Goal: Information Seeking & Learning: Compare options

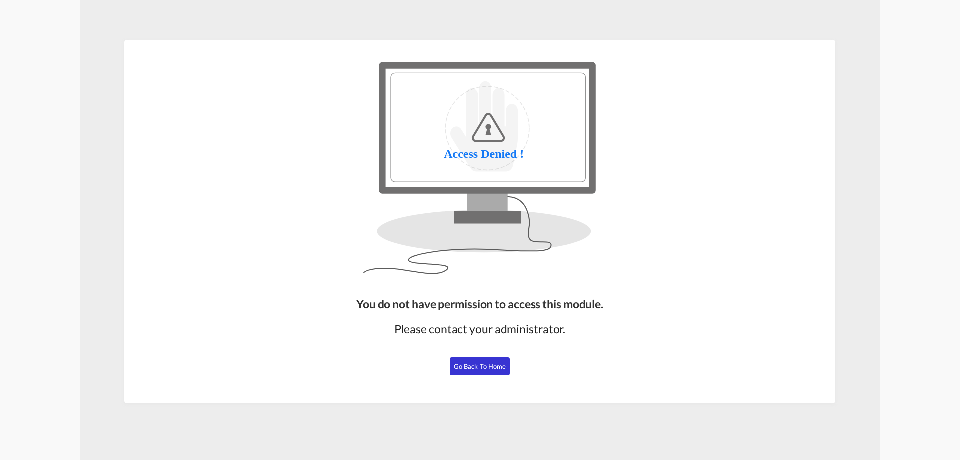
click at [482, 361] on button "Go Back to Home" at bounding box center [480, 366] width 60 height 18
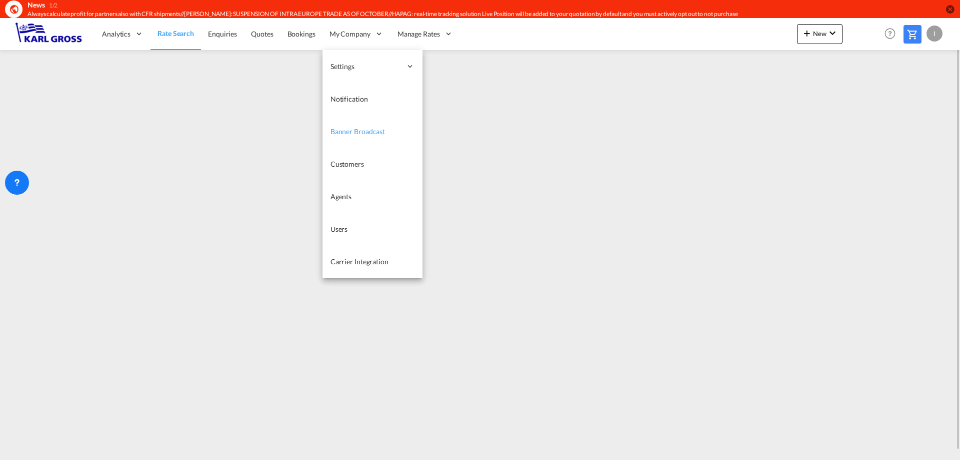
click at [360, 130] on span "Banner Broadcast" at bounding box center [358, 131] width 55 height 9
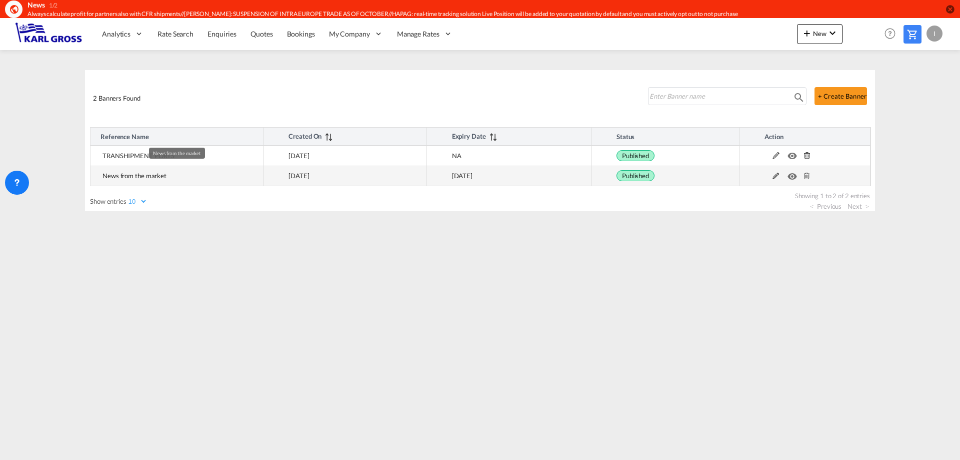
click at [179, 178] on td "News from the market" at bounding box center [177, 176] width 173 height 21
click at [773, 175] on md-icon at bounding box center [776, 176] width 13 height 7
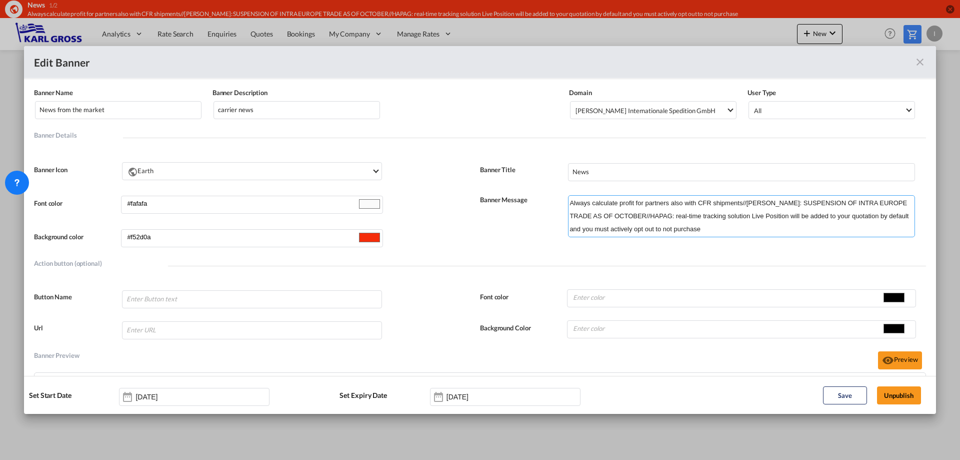
drag, startPoint x: 743, startPoint y: 201, endPoint x: 642, endPoint y: 215, distance: 102.0
click at [642, 215] on textarea "Always calculate profit for partners also with CFR shipments//YANG MING: SUSPEN…" at bounding box center [741, 216] width 347 height 42
type textarea "Always calculate profit for partners also with CFR shipments//HAPAG: real-time …"
click at [854, 398] on button "Save" at bounding box center [845, 395] width 44 height 18
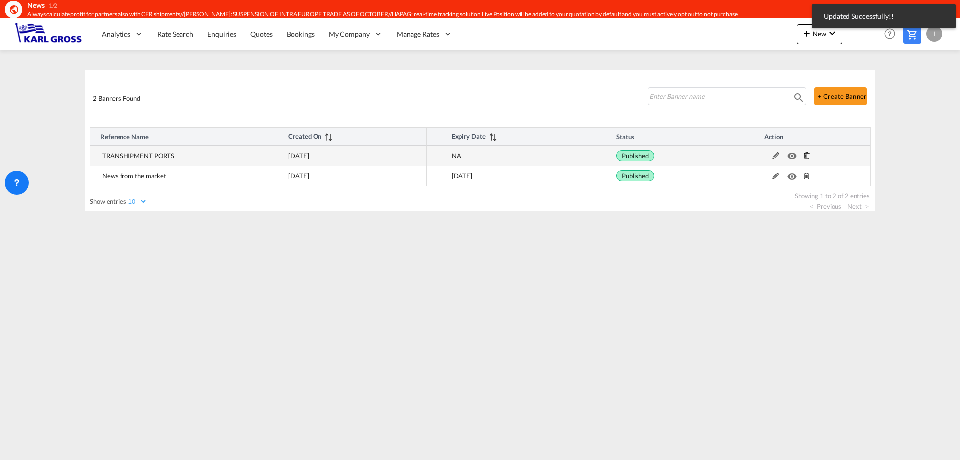
click at [773, 157] on md-icon at bounding box center [776, 155] width 13 height 7
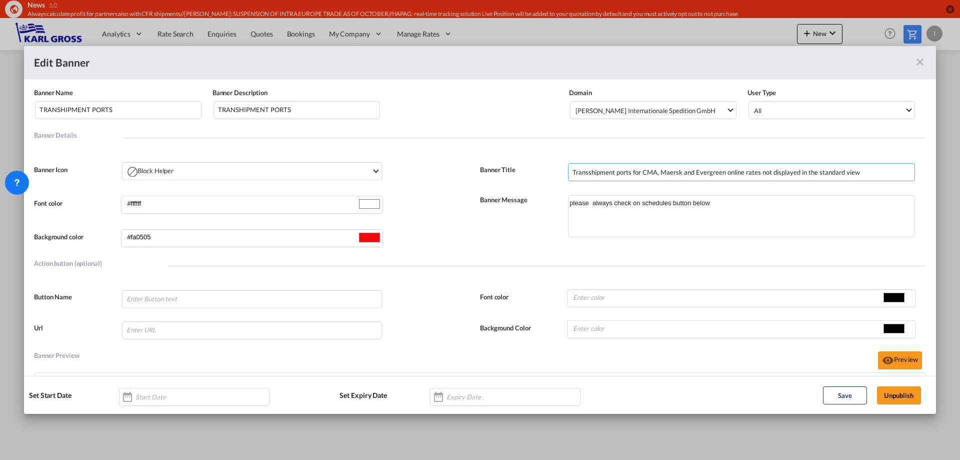
drag, startPoint x: 858, startPoint y: 174, endPoint x: 504, endPoint y: 176, distance: 353.6
click at [506, 174] on div "Banner Title Transshipment ports for CMA, Maersk and Evergreen online rates not…" at bounding box center [703, 169] width 446 height 23
click at [754, 170] on input "Transshipment ports for CMA, Maersk and Evergreen online rates not displayed in…" at bounding box center [741, 172] width 347 height 18
drag, startPoint x: 866, startPoint y: 172, endPoint x: 805, endPoint y: 174, distance: 61.1
click at [805, 174] on input "Transshipment ports for CMA, Maersk and Evergreen online rates are not displaye…" at bounding box center [741, 172] width 347 height 18
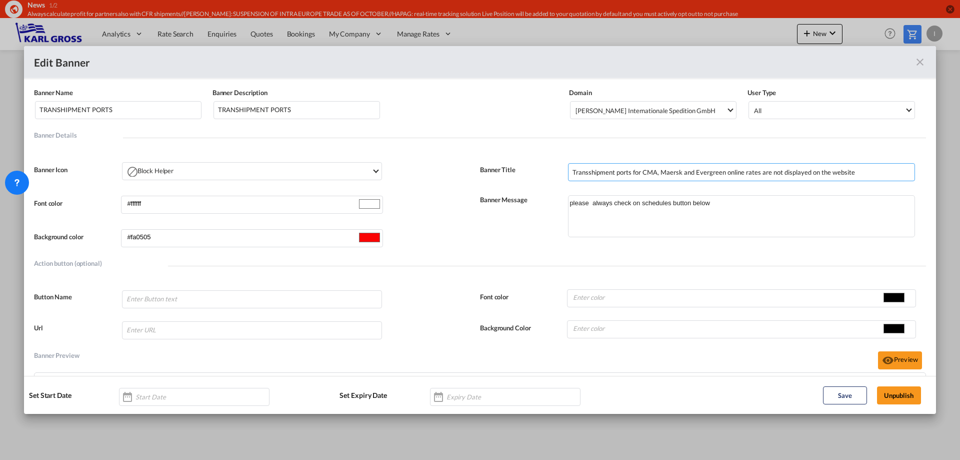
drag, startPoint x: 855, startPoint y: 171, endPoint x: 528, endPoint y: 170, distance: 327.6
click at [529, 170] on div "Banner Title Transshipment ports for CMA, Maersk and Evergreen online rates are…" at bounding box center [703, 169] width 446 height 23
type input "Transshipment ports for CMA, Maersk and Evergreen online rates are not displaye…"
click at [903, 392] on button "Unpublish" at bounding box center [899, 395] width 44 height 18
click at [492, 388] on div "Banner NameBanner Description ..." at bounding box center [477, 392] width 60 height 9
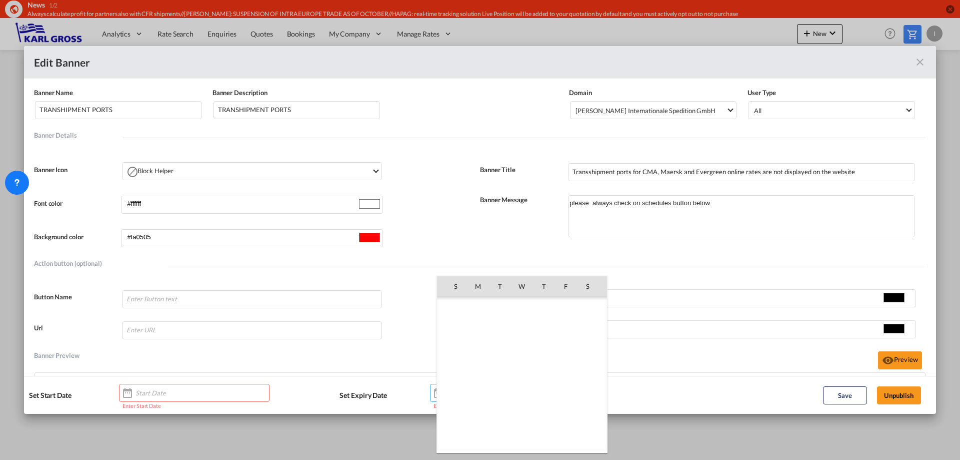
scroll to position [231665, 0]
click at [479, 418] on span "29" at bounding box center [478, 418] width 20 height 20
type input "29 Sep 2025"
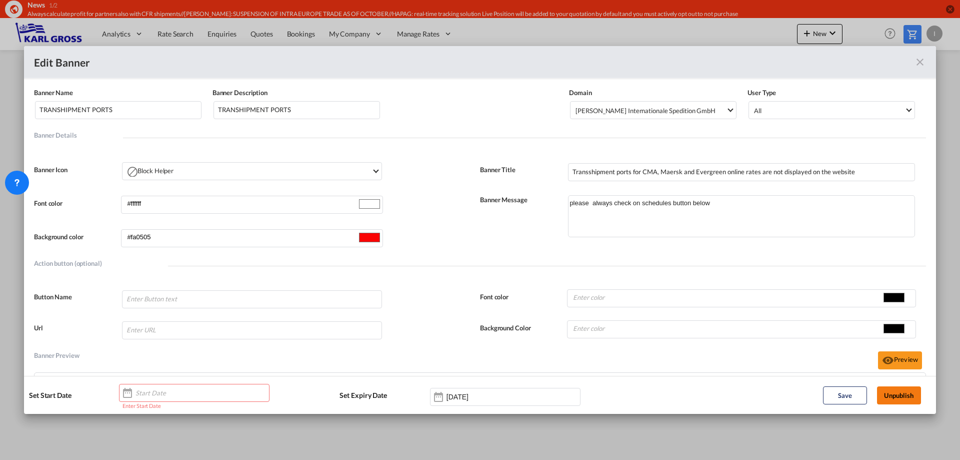
click at [892, 394] on button "Unpublish" at bounding box center [899, 395] width 44 height 18
click at [840, 394] on button "Save" at bounding box center [845, 395] width 44 height 18
click at [212, 394] on div "Banner NameBanner Description ..." at bounding box center [194, 393] width 151 height 18
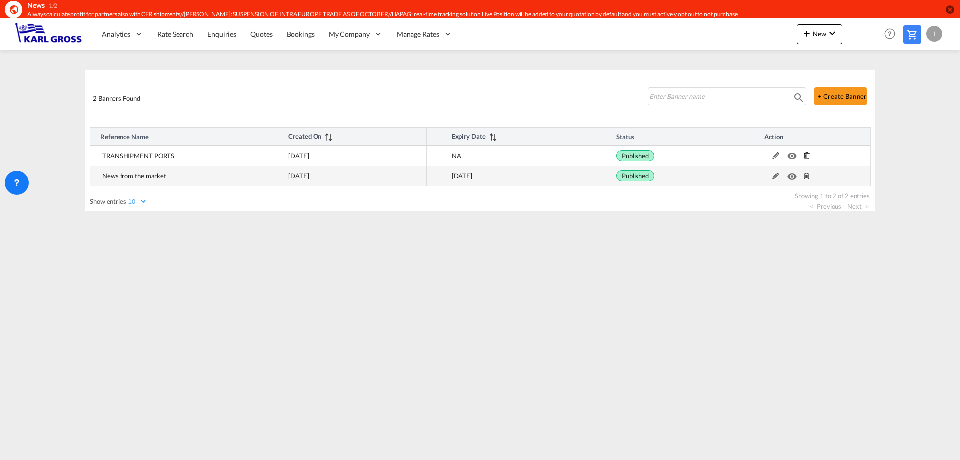
click at [803, 176] on md-icon at bounding box center [807, 176] width 13 height 7
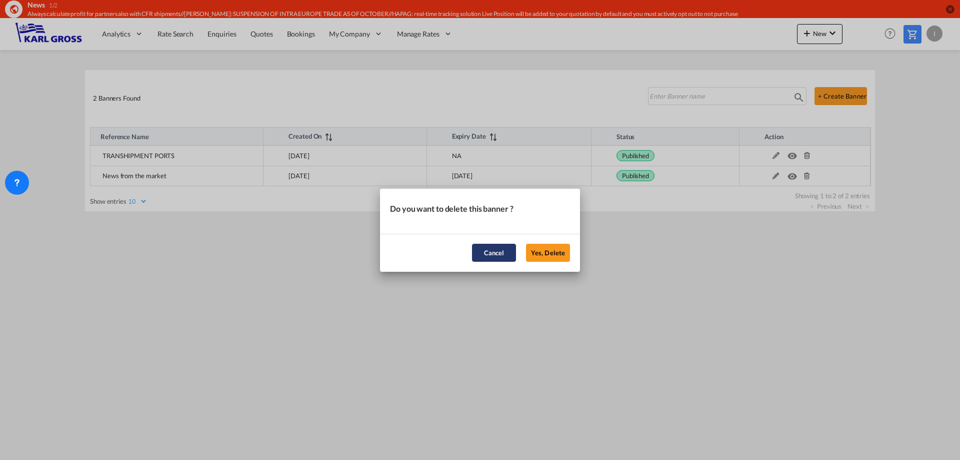
click at [494, 254] on button "Cancel" at bounding box center [494, 253] width 44 height 18
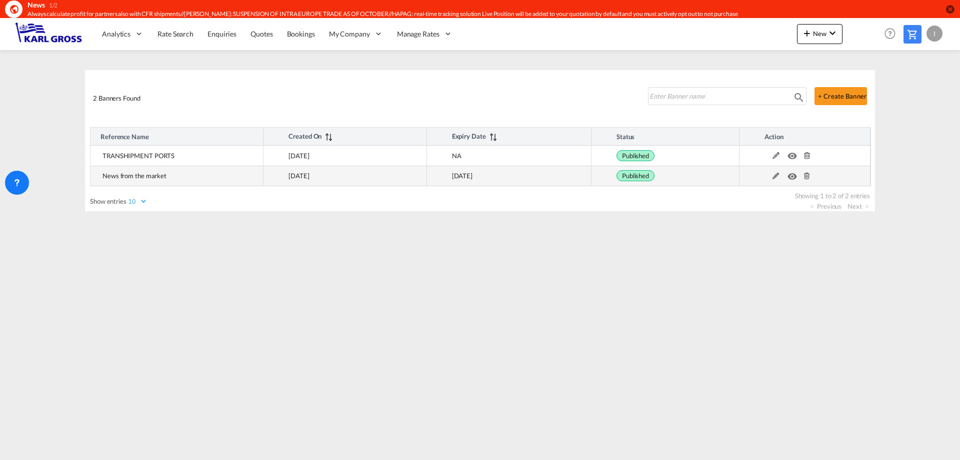
click at [776, 175] on md-icon at bounding box center [776, 176] width 13 height 7
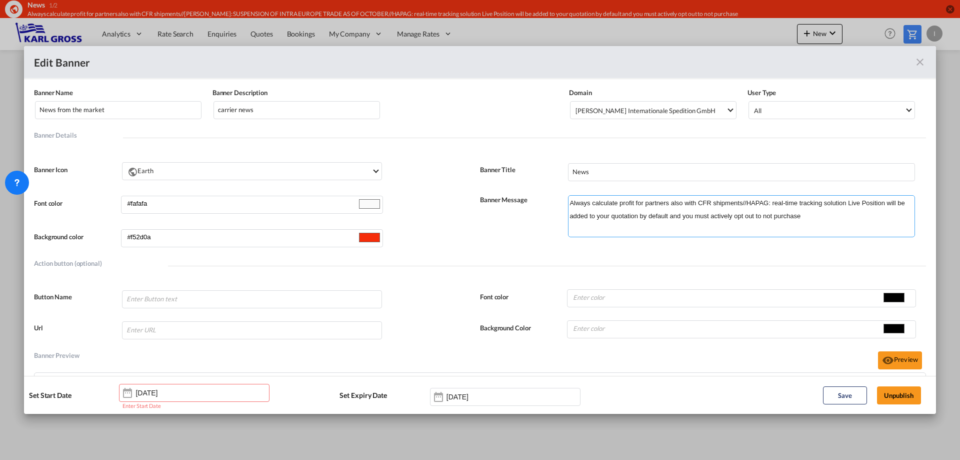
click at [806, 214] on textarea "Always calculate profit for partners also with CFR shipments//HAPAG: real-time …" at bounding box center [741, 216] width 347 height 42
paste textarea "Transshipment ports for CMA, Maersk and Evergreen online rates are not displaye…"
type textarea "Always calculate profit for partners also with CFR shipments//HAPAG: real-time …"
click at [841, 397] on button "Save" at bounding box center [845, 395] width 44 height 18
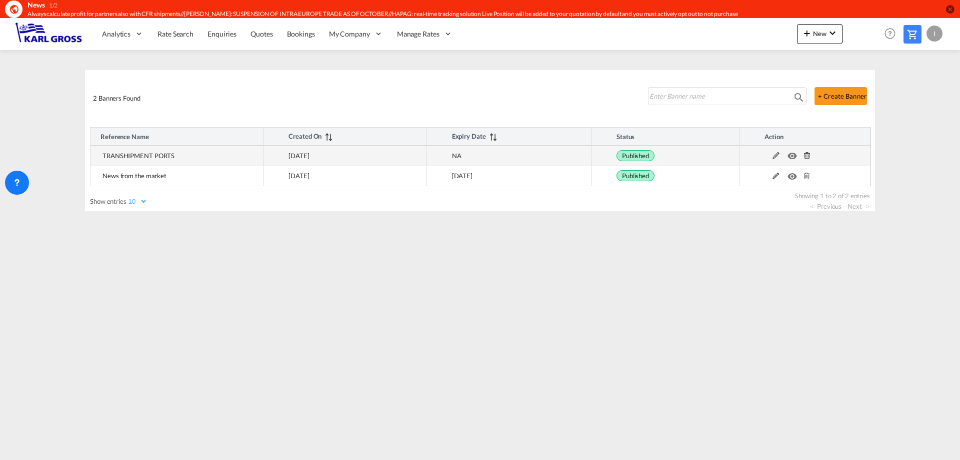
click at [806, 155] on md-icon at bounding box center [807, 155] width 13 height 7
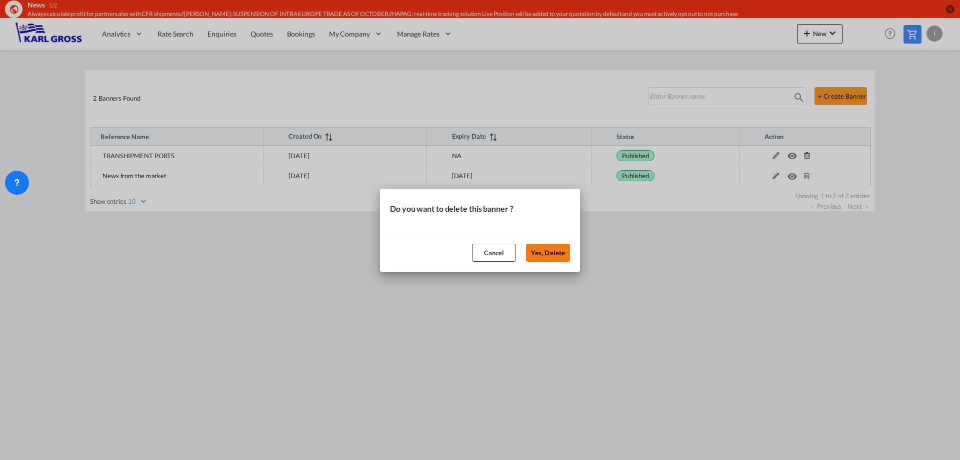
click at [559, 254] on button "Yes, Delete" at bounding box center [548, 253] width 44 height 18
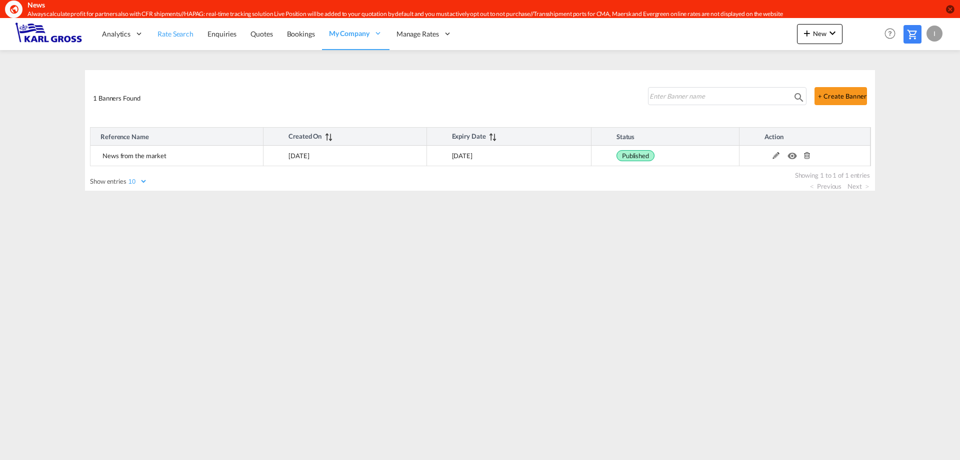
click at [175, 33] on span "Rate Search" at bounding box center [176, 34] width 36 height 9
